Goal: Navigation & Orientation: Find specific page/section

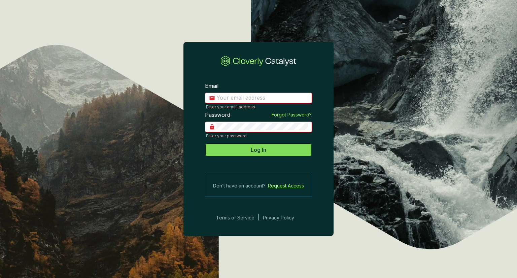
type input "[PERSON_NAME][EMAIL_ADDRESS][DOMAIN_NAME]"
click at [264, 146] on span "Log In" at bounding box center [258, 150] width 15 height 8
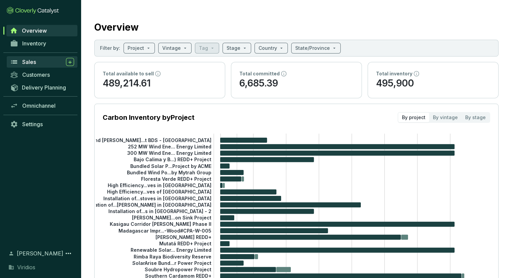
click at [35, 63] on span "Sales" at bounding box center [29, 62] width 14 height 7
